Goal: Check status: Check status

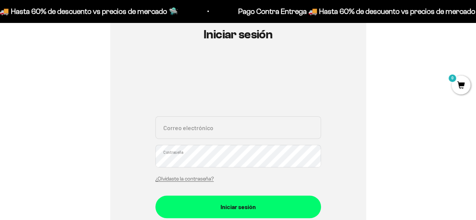
scroll to position [75, 0]
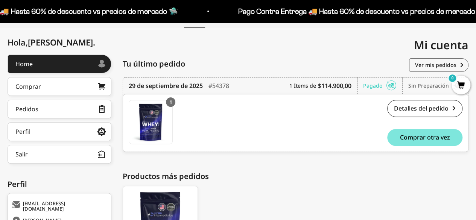
scroll to position [75, 0]
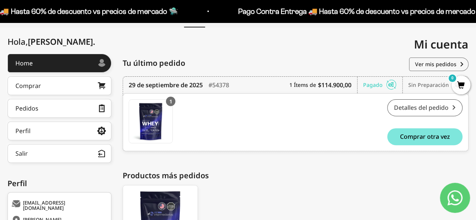
click at [425, 110] on link "Detalles del pedido" at bounding box center [424, 107] width 75 height 17
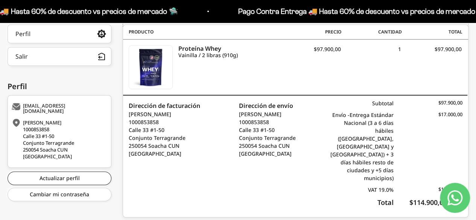
scroll to position [175, 0]
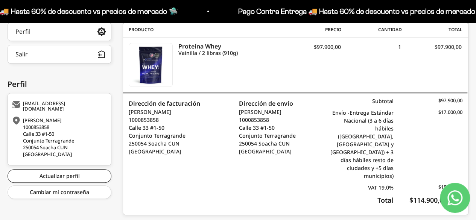
click at [456, 195] on icon "Contact us on WhatsApp" at bounding box center [454, 197] width 15 height 15
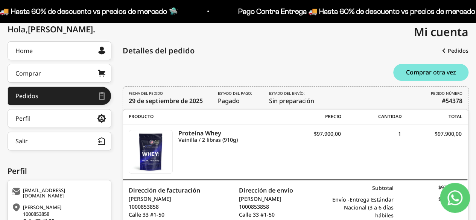
scroll to position [99, 0]
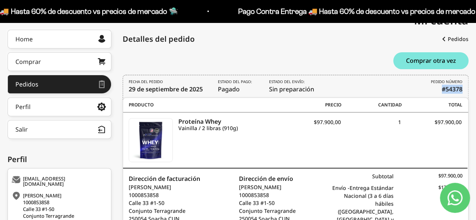
drag, startPoint x: 466, startPoint y: 88, endPoint x: 443, endPoint y: 91, distance: 22.8
click at [443, 91] on div "FECHA DEL PEDIDO [DATE] Estado del pago: Pagado Estado del envío: Sin preparaci…" at bounding box center [296, 88] width 346 height 26
copy b "#54378"
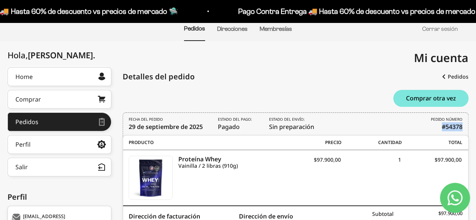
scroll to position [0, 0]
